Goal: Navigation & Orientation: Find specific page/section

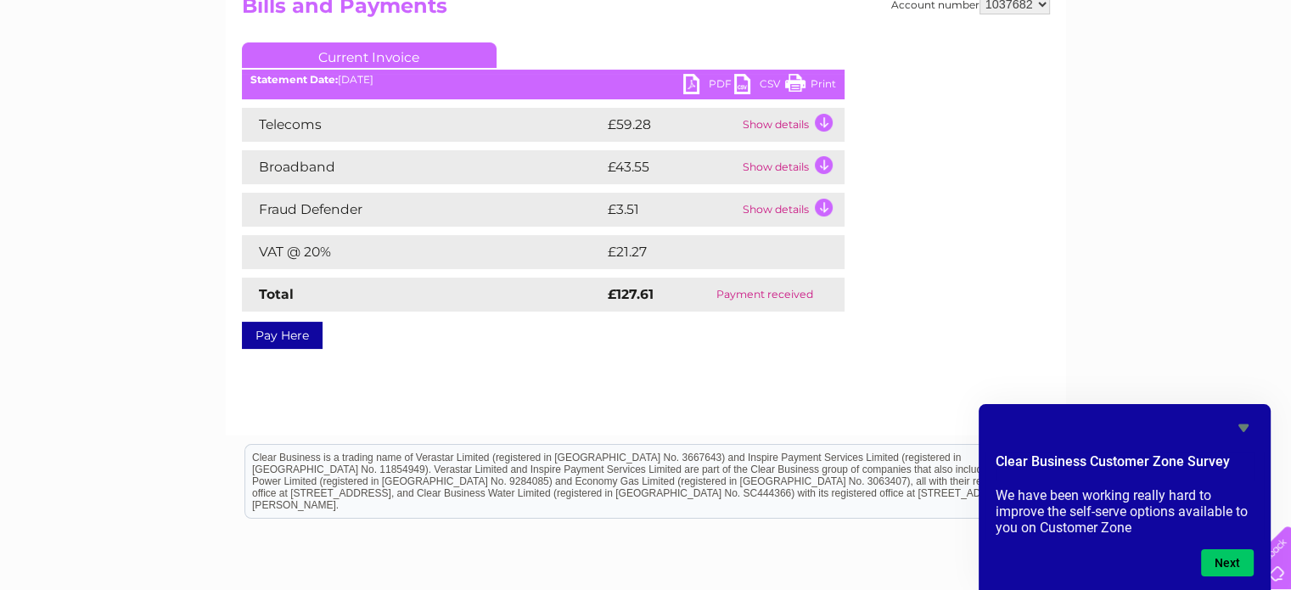
click at [1151, 49] on div "My Clear Business Login Details My Details My Preferences Link Account My Accou…" at bounding box center [645, 326] width 1291 height 799
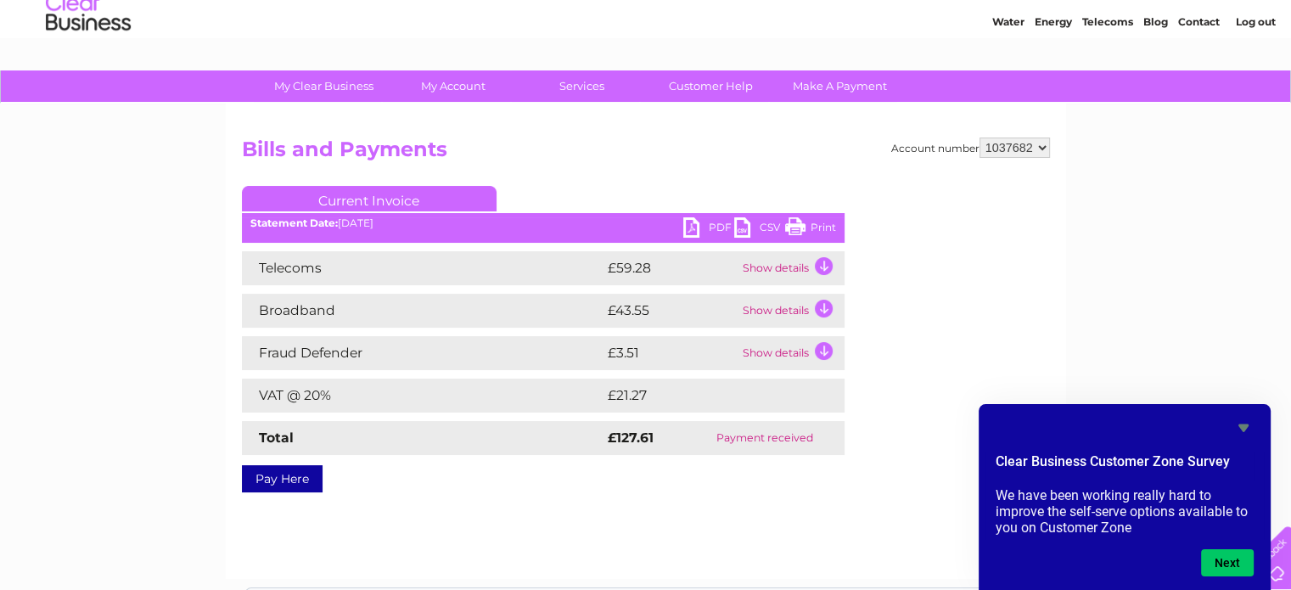
scroll to position [45, 0]
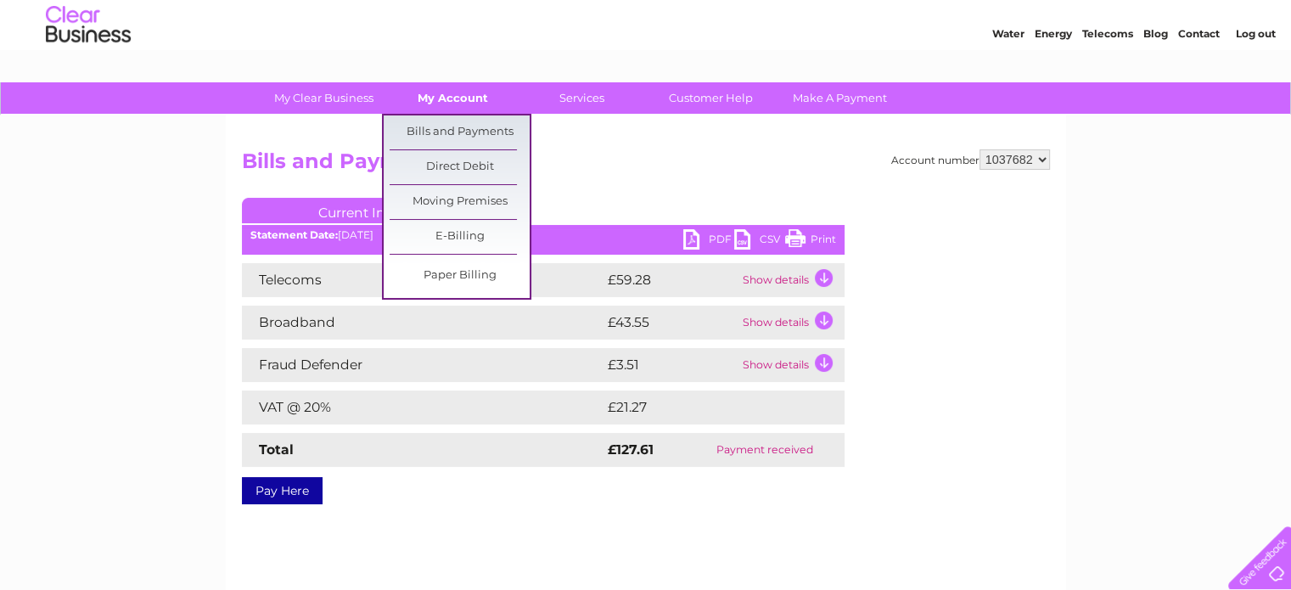
click at [462, 98] on link "My Account" at bounding box center [453, 97] width 140 height 31
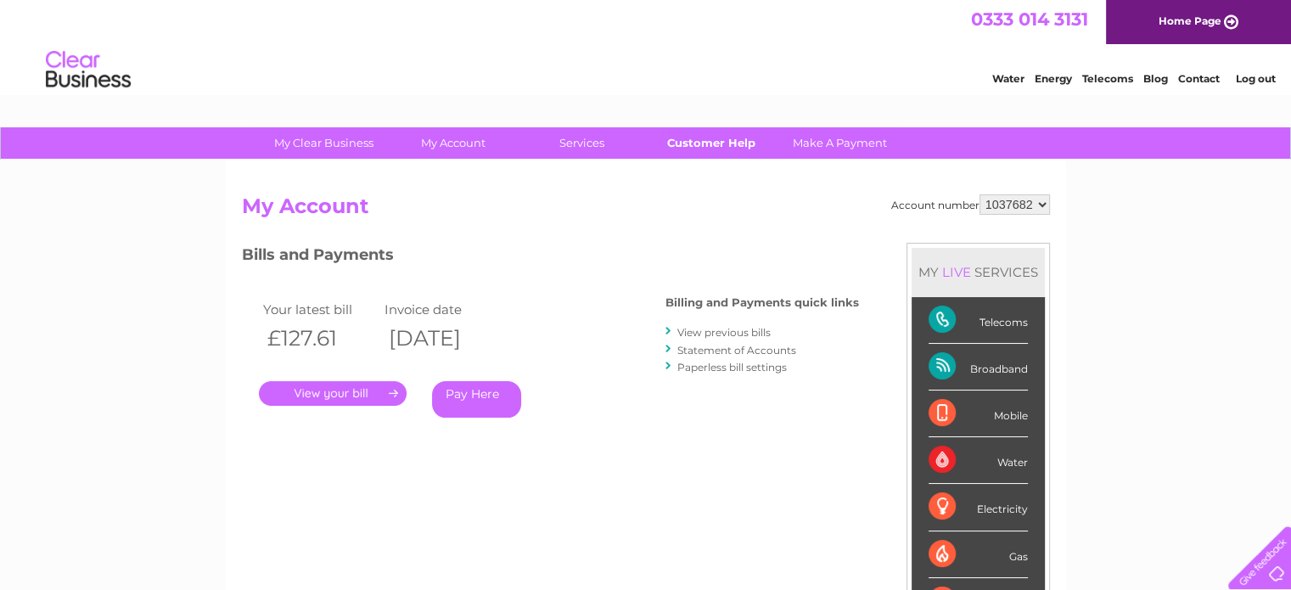
click at [704, 143] on link "Customer Help" at bounding box center [711, 142] width 140 height 31
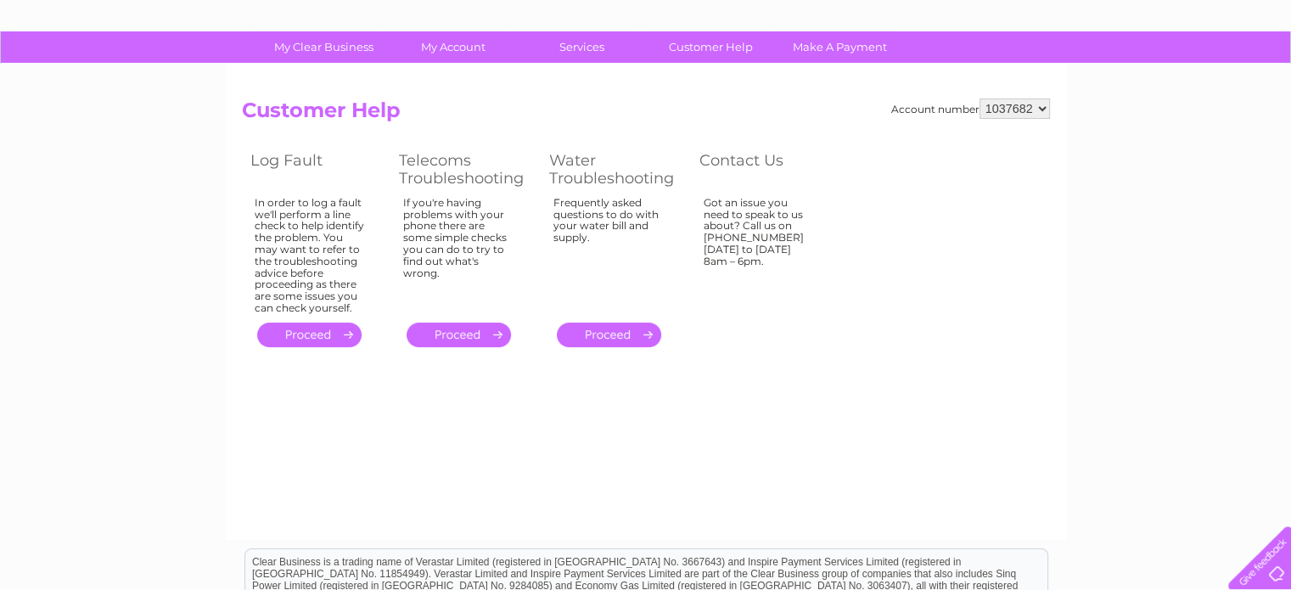
scroll to position [75, 0]
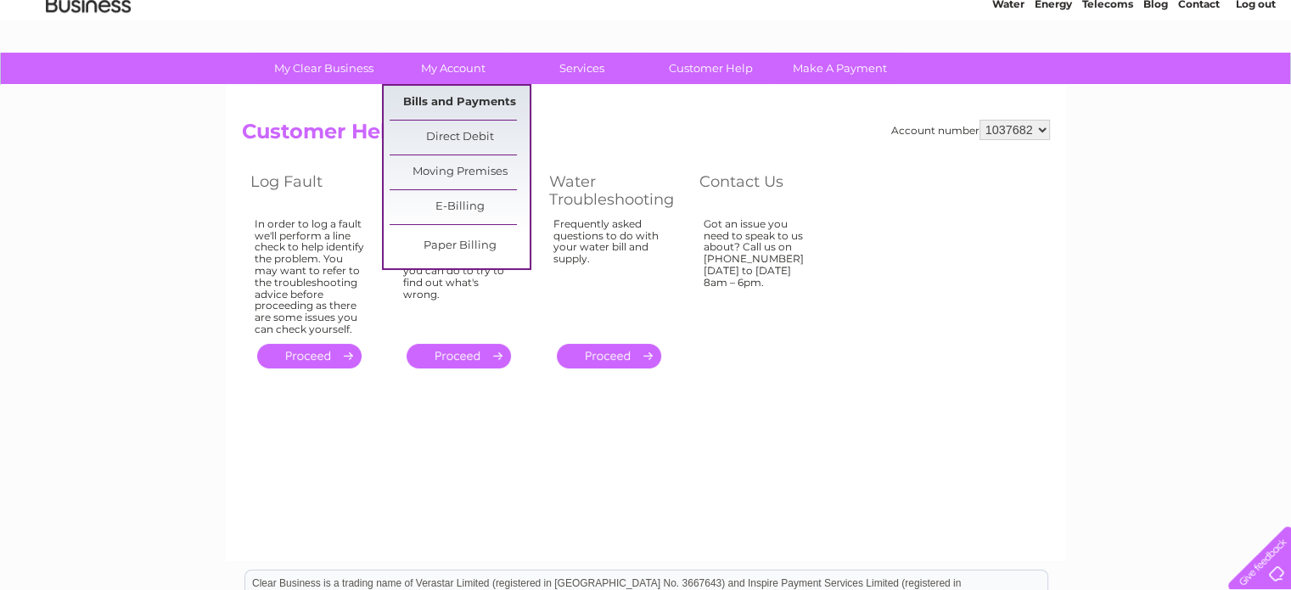
click at [453, 93] on link "Bills and Payments" at bounding box center [460, 103] width 140 height 34
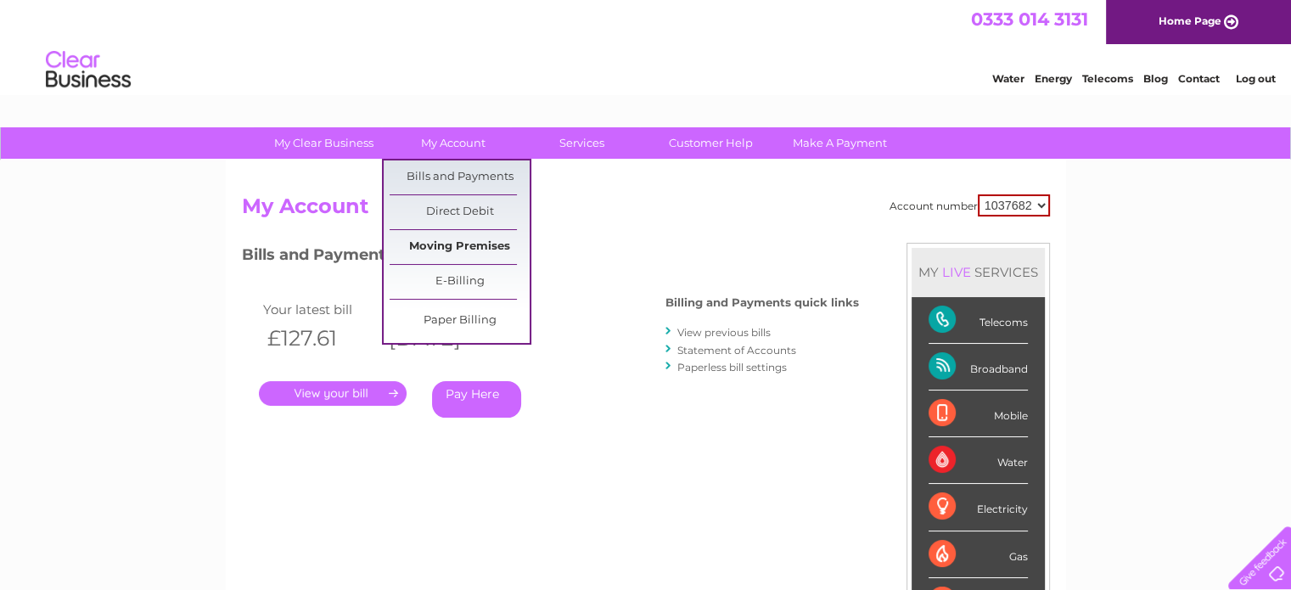
click at [473, 244] on link "Moving Premises" at bounding box center [460, 247] width 140 height 34
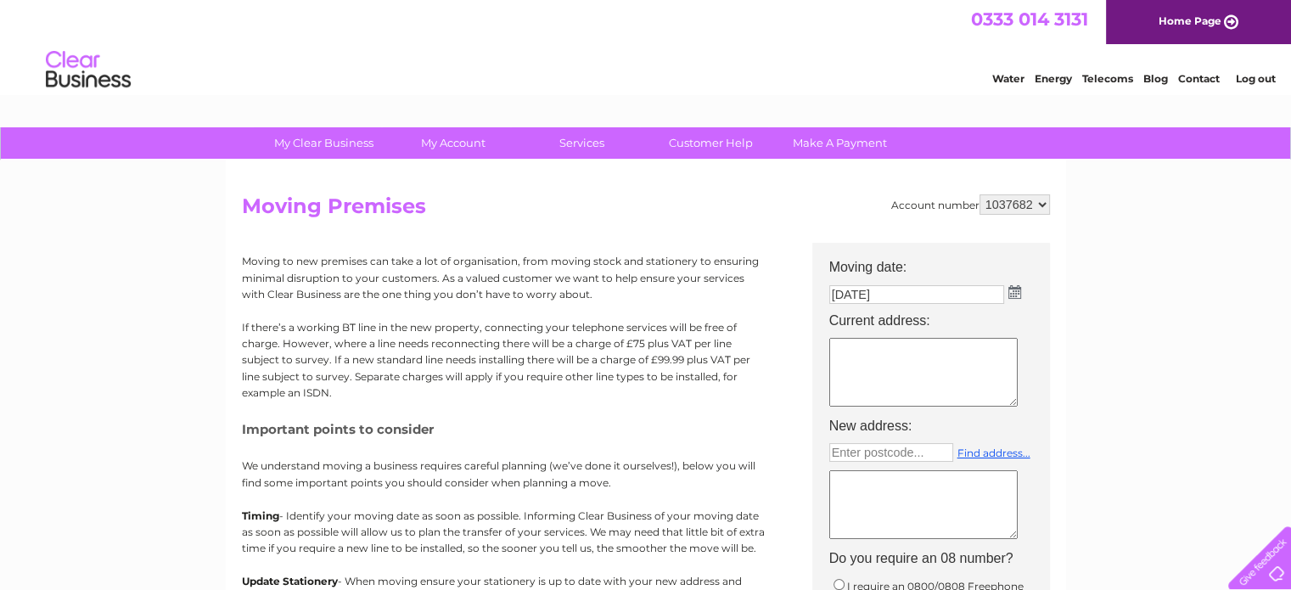
click at [1198, 74] on link "Contact" at bounding box center [1199, 78] width 42 height 13
